Goal: Task Accomplishment & Management: Use online tool/utility

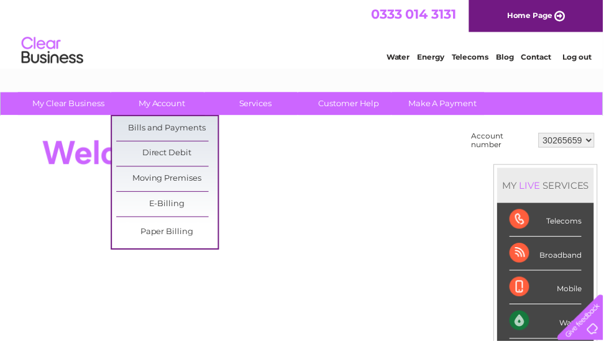
click at [142, 127] on link "Bills and Payments" at bounding box center [168, 129] width 103 height 25
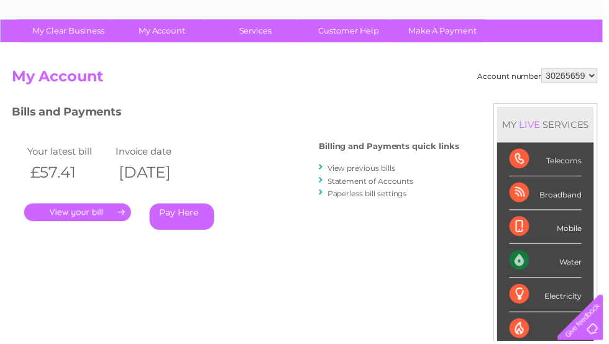
scroll to position [73, 0]
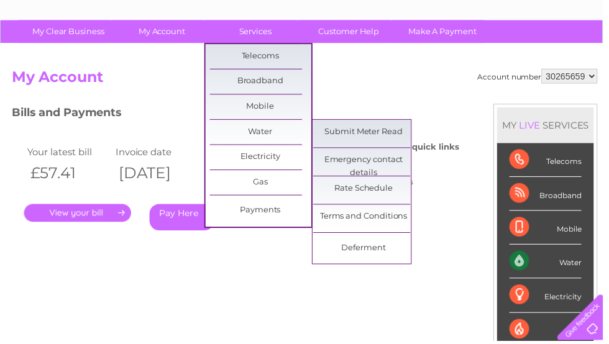
click at [349, 134] on link "Submit Meter Read" at bounding box center [367, 133] width 103 height 25
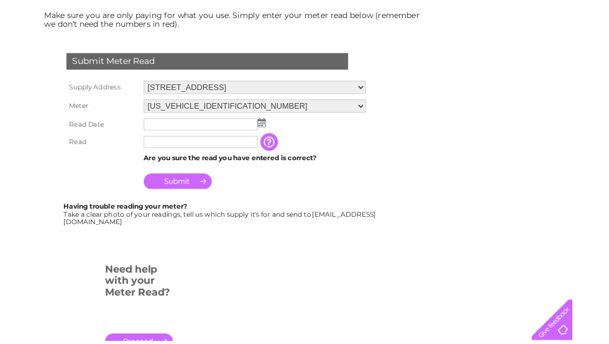
scroll to position [177, 0]
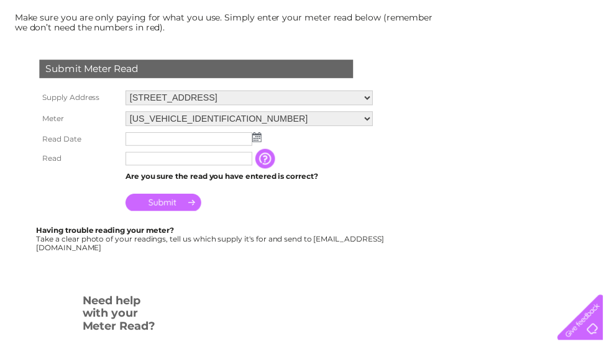
click at [162, 140] on input "text" at bounding box center [191, 141] width 128 height 14
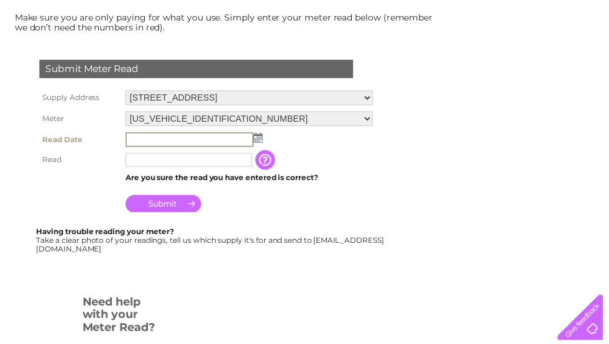
click at [262, 140] on img at bounding box center [260, 139] width 9 height 10
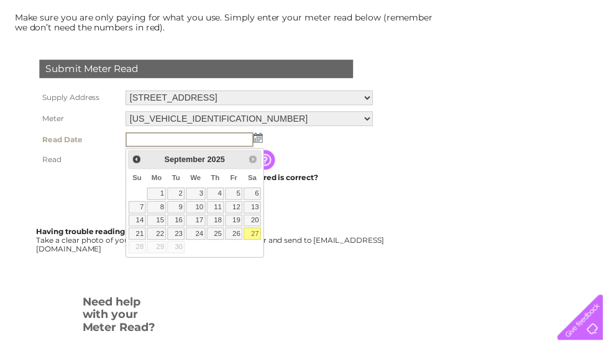
click at [259, 240] on link "27" at bounding box center [254, 236] width 17 height 12
type input "2025/09/27"
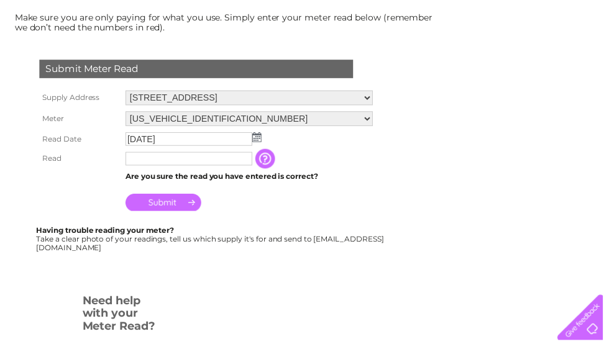
click at [163, 162] on input "text" at bounding box center [191, 160] width 128 height 14
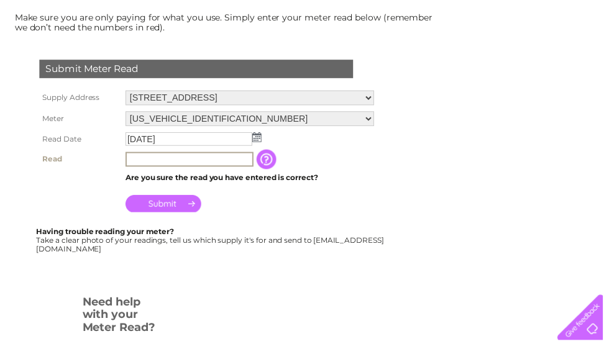
scroll to position [176, 0]
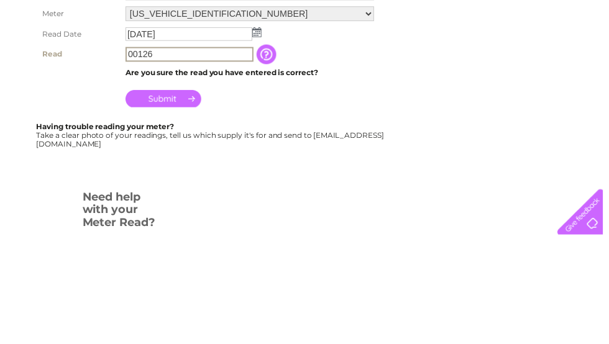
type input "00126"
click at [162, 198] on input "Submit" at bounding box center [165, 206] width 76 height 17
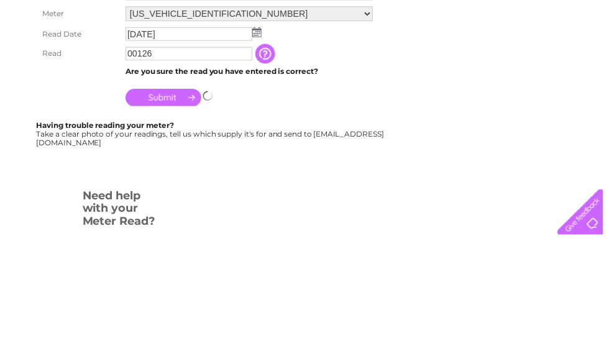
scroll to position [283, 0]
